Goal: Task Accomplishment & Management: Manage account settings

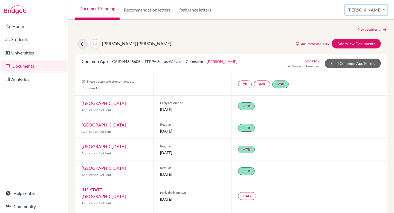
click at [379, 9] on button "Federico" at bounding box center [366, 10] width 42 height 10
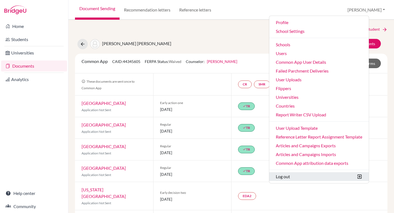
click at [316, 174] on button "Log out" at bounding box center [319, 176] width 100 height 9
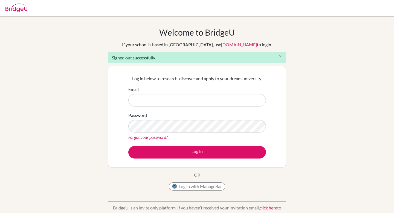
click at [154, 99] on input "Email" at bounding box center [197, 100] width 138 height 13
type input "l"
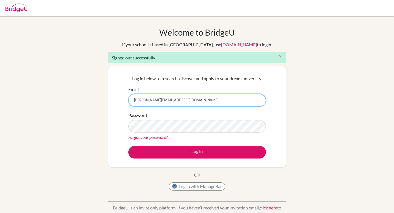
click at [170, 101] on input "federico.stamatti+student24@bridge-u.com" at bounding box center [197, 100] width 138 height 13
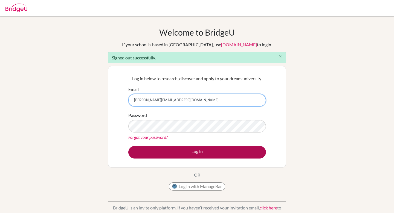
type input "federico.stamatti@bridge-u.com"
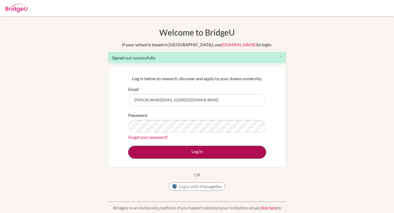
click at [203, 154] on button "Log in" at bounding box center [197, 152] width 138 height 13
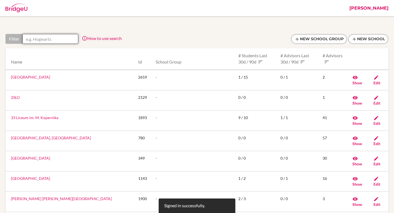
click at [41, 35] on input "text" at bounding box center [50, 39] width 56 height 10
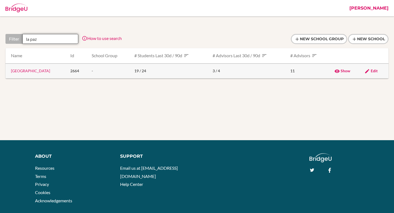
type input "la paz"
click at [45, 70] on link "La Paz Community School" at bounding box center [30, 70] width 39 height 5
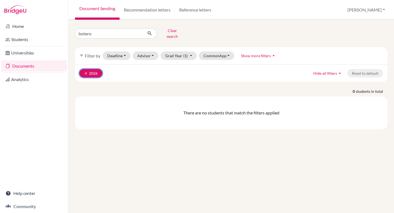
click at [83, 69] on button "clear 2026" at bounding box center [90, 73] width 23 height 8
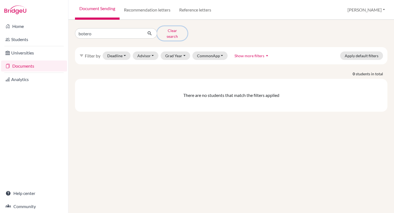
click at [169, 29] on button "Clear search" at bounding box center [172, 33] width 30 height 14
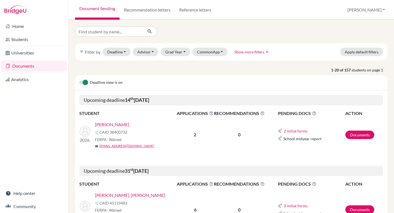
click at [126, 195] on link "Claire Weiner, Sophia" at bounding box center [130, 195] width 70 height 7
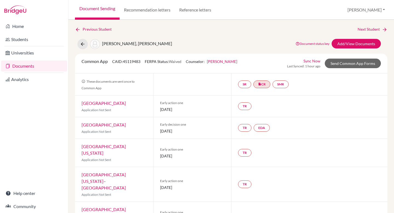
click at [316, 59] on link "Sync Now" at bounding box center [312, 61] width 17 height 6
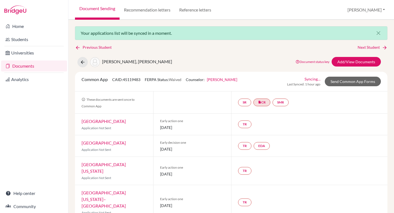
scroll to position [37, 0]
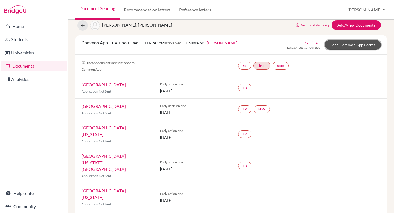
click at [335, 47] on link "Send Common App Forms" at bounding box center [353, 45] width 56 height 10
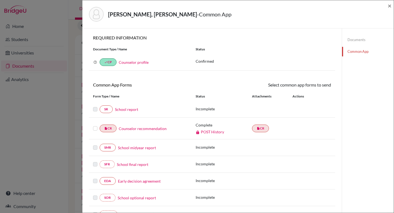
click at [130, 110] on link "School report" at bounding box center [126, 109] width 23 height 6
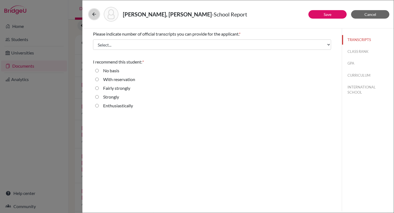
click at [94, 11] on icon at bounding box center [93, 13] width 5 height 5
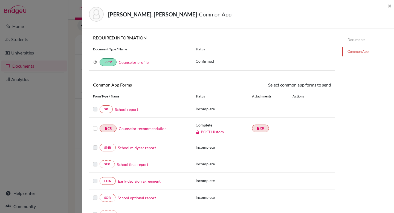
scroll to position [99, 0]
